Goal: Find specific page/section: Find specific page/section

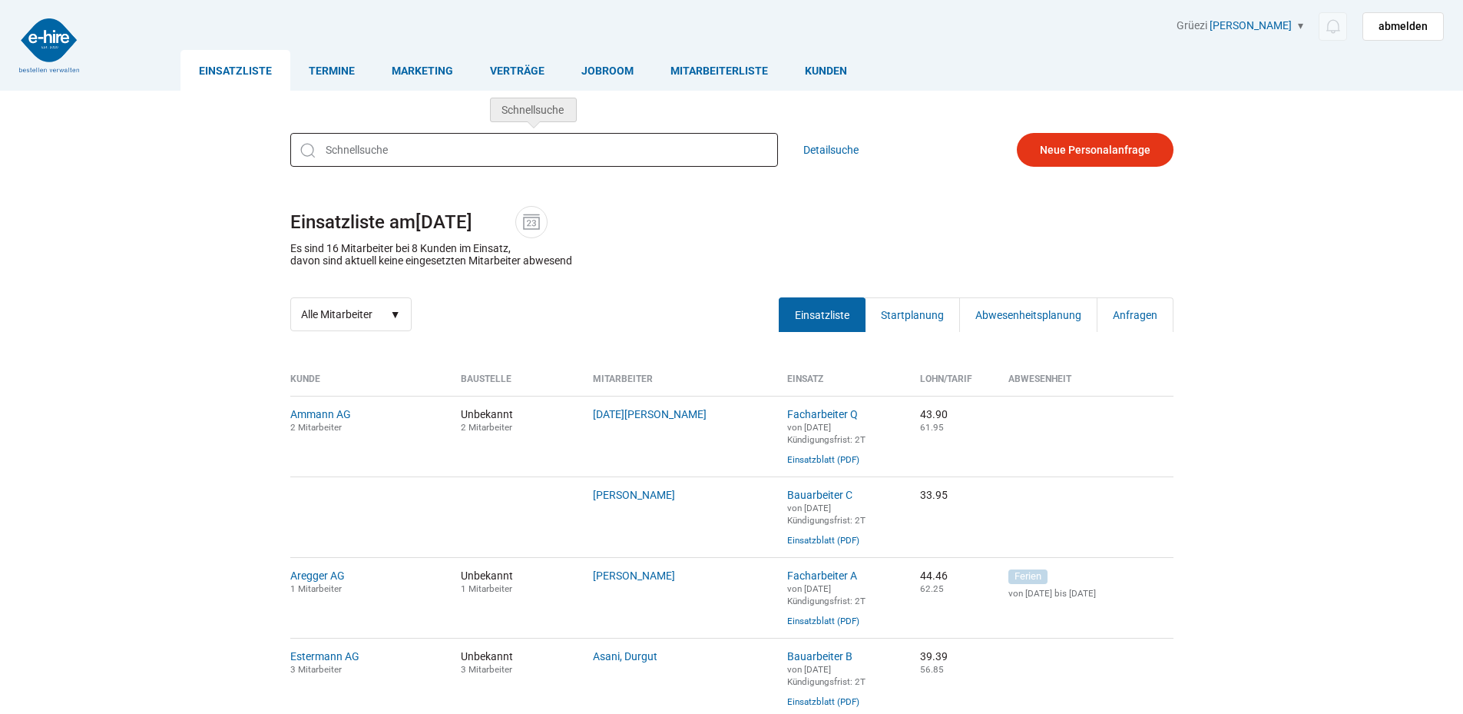
click at [391, 158] on input "text" at bounding box center [534, 150] width 488 height 34
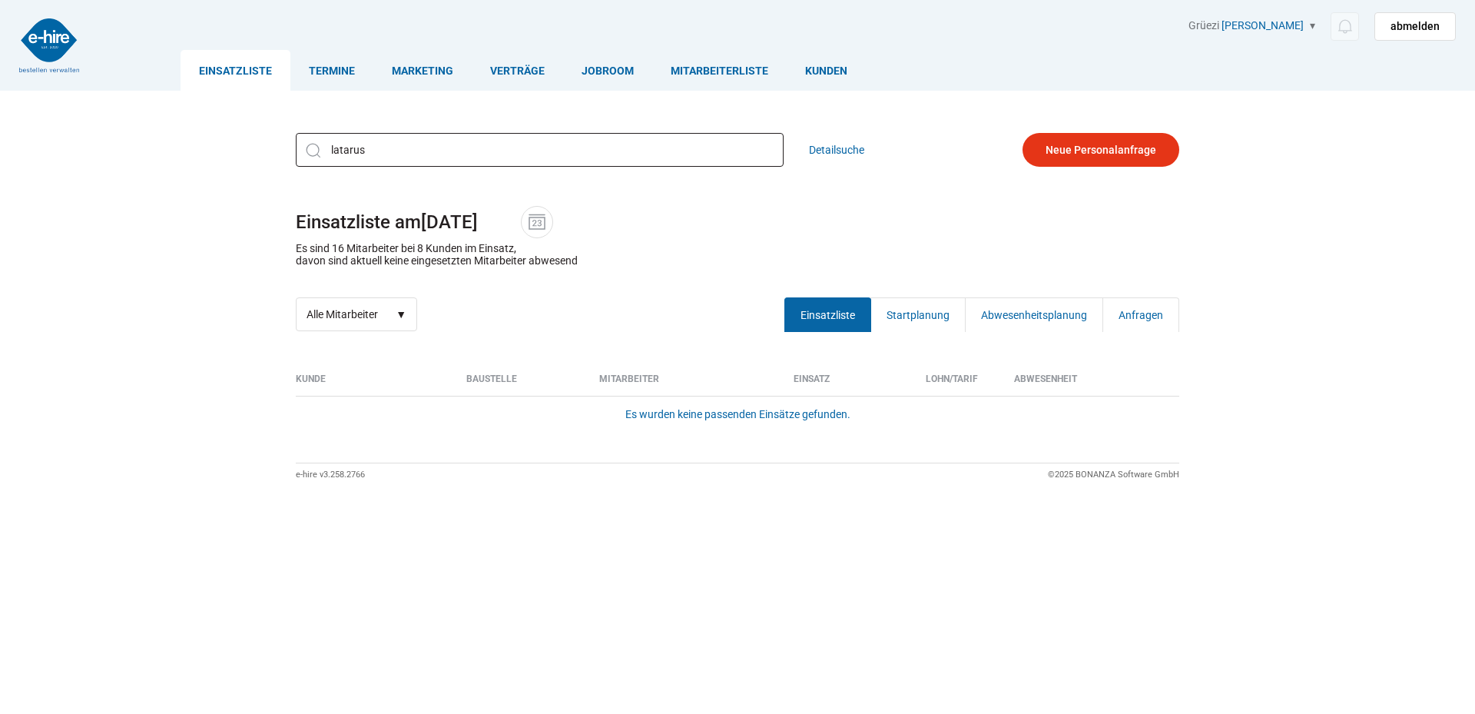
drag, startPoint x: 368, startPoint y: 151, endPoint x: -200, endPoint y: 76, distance: 572.5
click at [0, 76] on html "Einsatzliste Termine Marketing Verträge Jobroom Mitarbeiterliste Kunden Grüezi …" at bounding box center [737, 357] width 1475 height 714
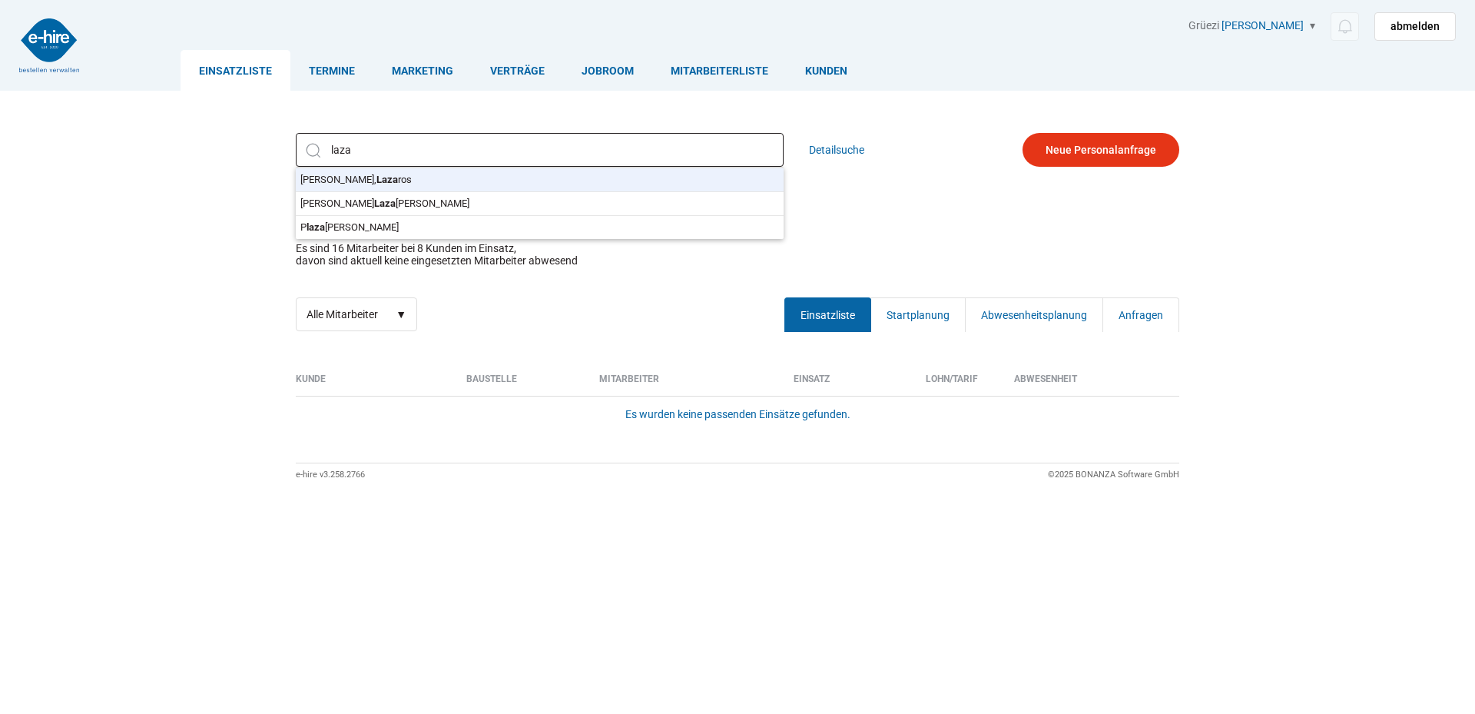
type input "Alvanos, Lazaros"
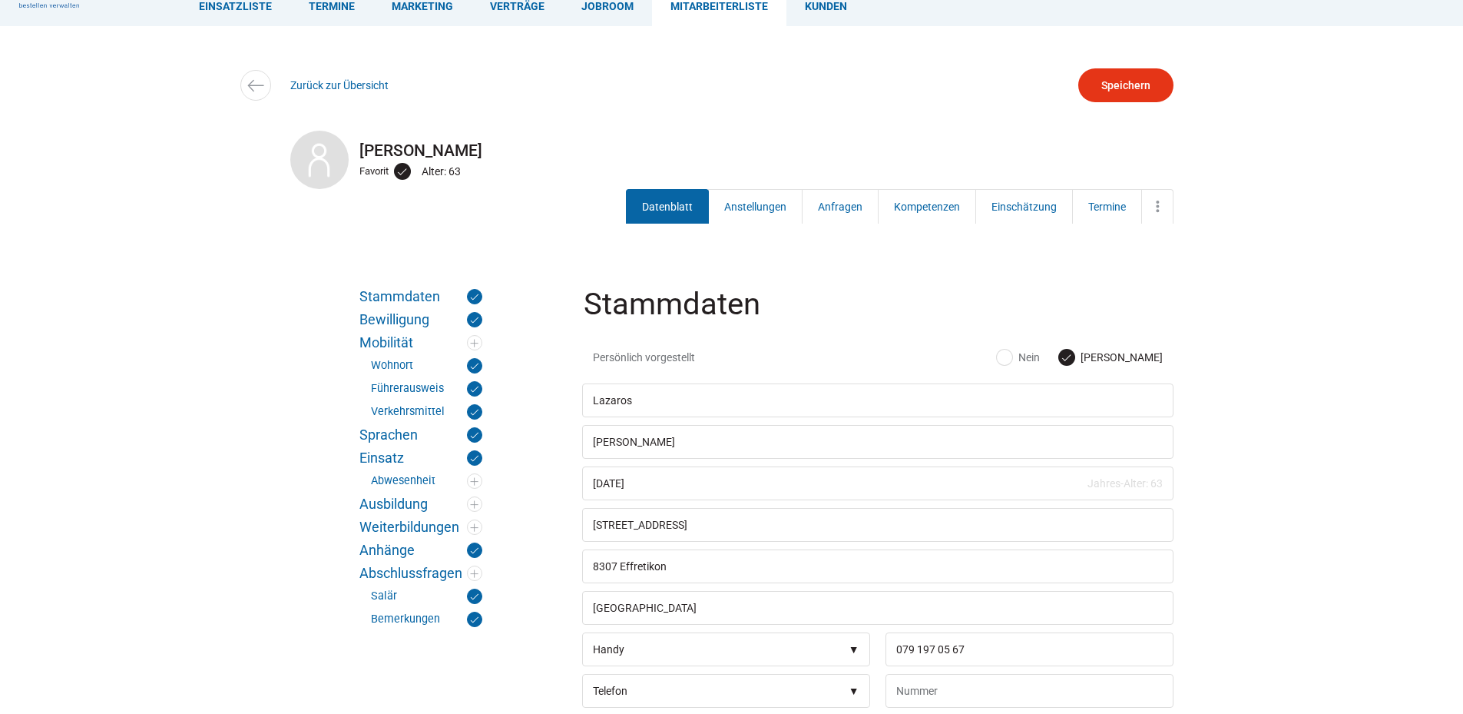
scroll to position [154, 0]
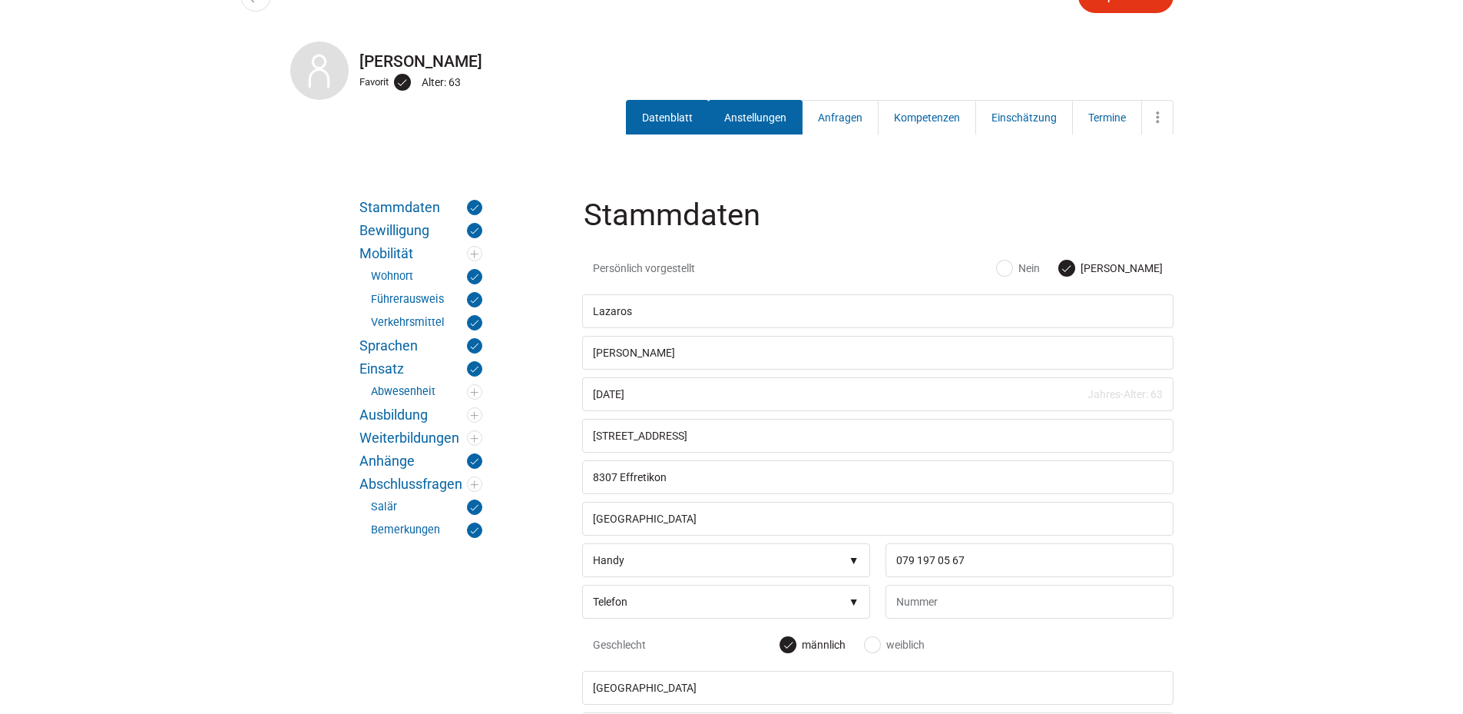
click at [750, 111] on link "Anstellungen" at bounding box center [755, 117] width 94 height 35
